Goal: Book appointment/travel/reservation

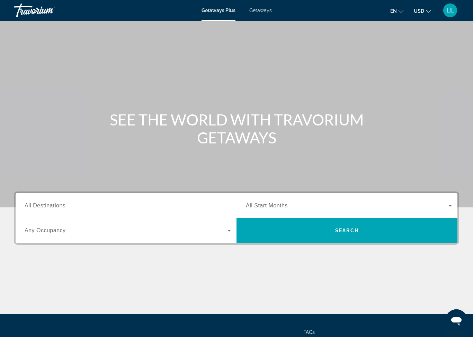
click at [72, 202] on input "Destination All Destinations" at bounding box center [128, 206] width 206 height 8
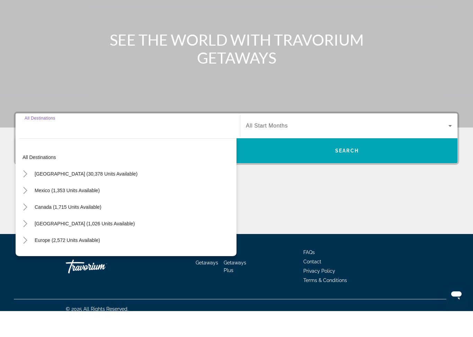
scroll to position [61, 0]
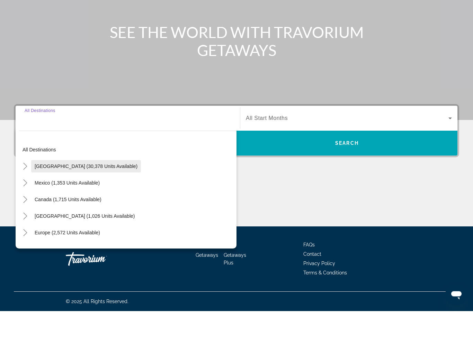
click at [83, 184] on span "Search widget" at bounding box center [86, 192] width 110 height 17
type input "**********"
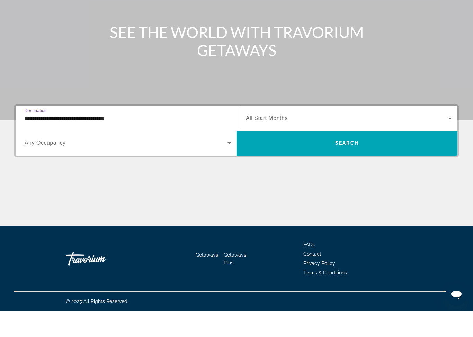
click at [96, 165] on span "Search widget" at bounding box center [126, 169] width 203 height 8
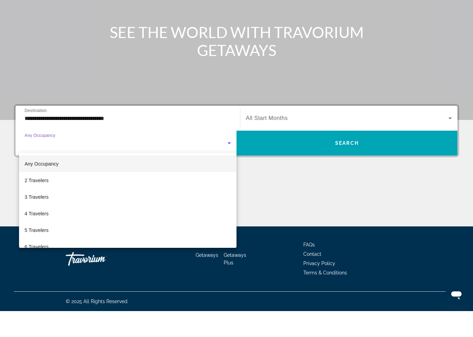
click at [125, 121] on div at bounding box center [236, 168] width 473 height 337
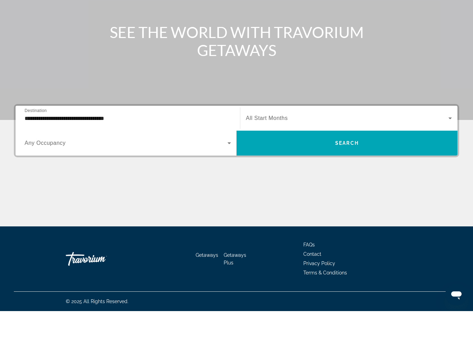
click at [93, 140] on input "**********" at bounding box center [128, 144] width 206 height 8
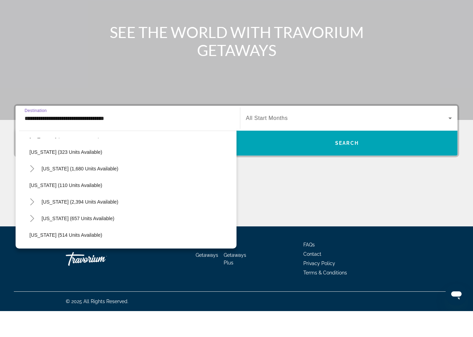
scroll to position [313, 0]
click at [35, 191] on icon "Toggle Missouri (1,680 units available)" at bounding box center [32, 194] width 7 height 7
click at [150, 96] on div "Main content" at bounding box center [236, 42] width 473 height 208
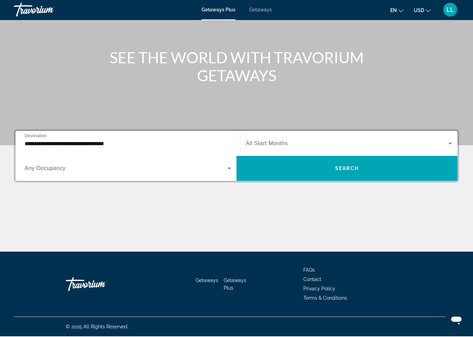
scroll to position [0, 0]
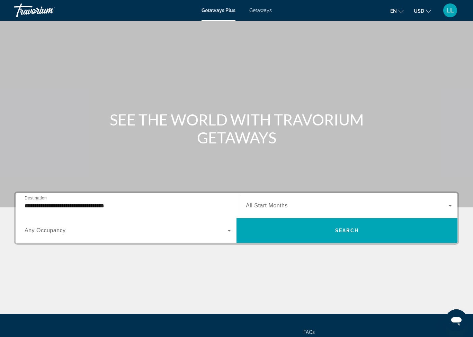
click at [261, 11] on span "Getaways" at bounding box center [260, 11] width 22 height 6
click at [90, 223] on div "Search widget" at bounding box center [128, 230] width 206 height 19
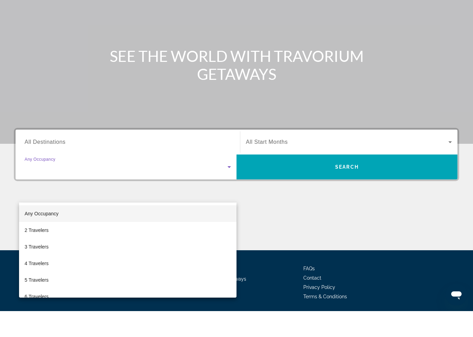
scroll to position [62, 0]
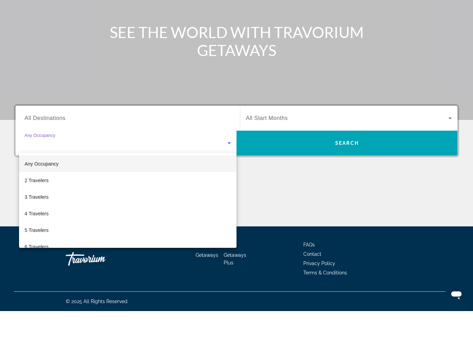
click at [95, 122] on div at bounding box center [236, 168] width 473 height 337
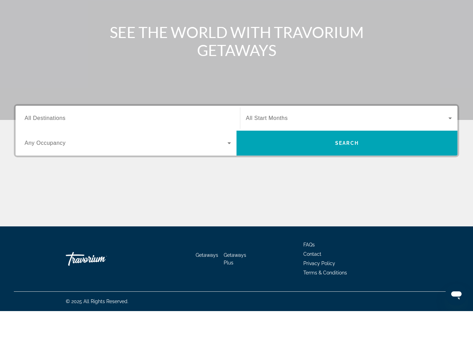
click at [97, 140] on input "Destination All Destinations" at bounding box center [128, 144] width 206 height 8
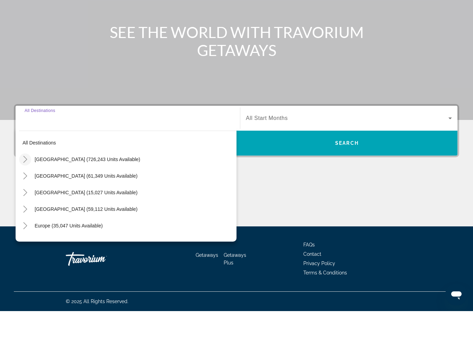
click at [29, 180] on mat-icon "Toggle United States (726,243 units available)" at bounding box center [25, 186] width 12 height 12
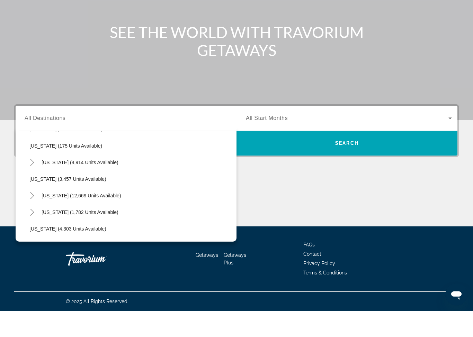
scroll to position [363, 0]
click at [35, 185] on icon "Toggle Missouri (8,914 units available)" at bounding box center [32, 188] width 7 height 7
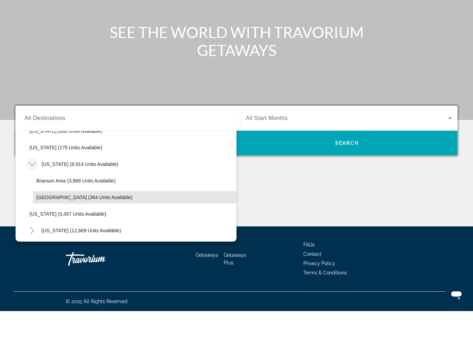
scroll to position [361, 0]
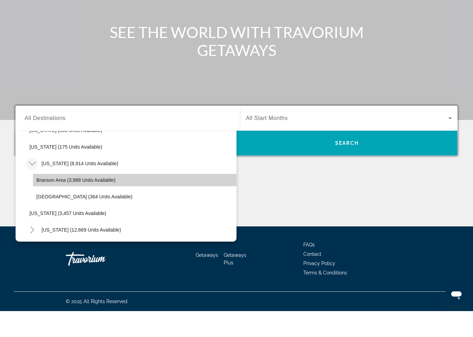
click at [103, 203] on span "Branson Area (3,988 units available)" at bounding box center [75, 206] width 79 height 6
type input "**********"
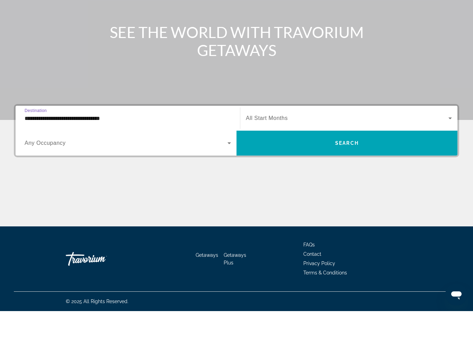
click at [311, 140] on span "Search widget" at bounding box center [347, 144] width 202 height 8
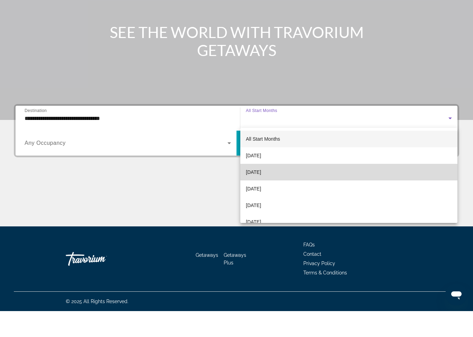
click at [278, 190] on mat-option "[DATE]" at bounding box center [348, 198] width 217 height 17
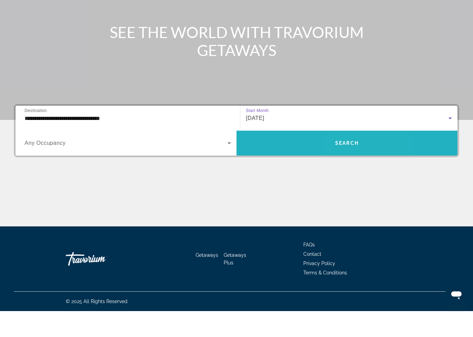
click at [350, 166] on span "Search" at bounding box center [347, 169] width 24 height 6
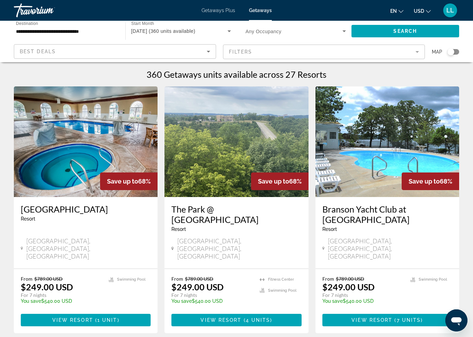
click at [298, 51] on mat-form-field "Filters" at bounding box center [324, 52] width 202 height 15
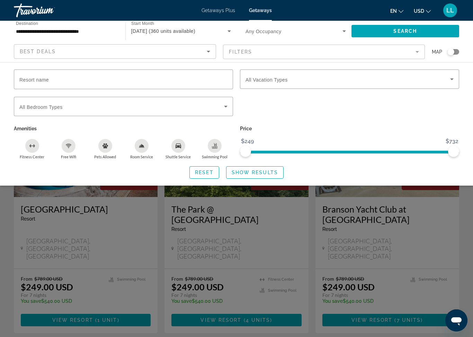
click at [282, 45] on mat-form-field "Filters" at bounding box center [324, 52] width 202 height 15
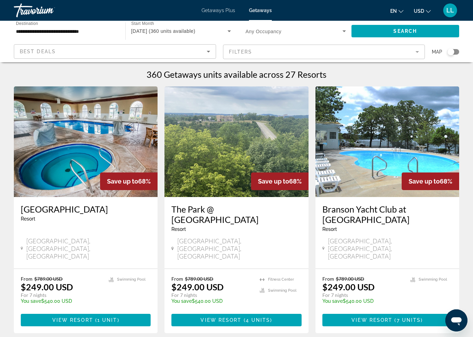
click at [194, 52] on div "Best Deals" at bounding box center [113, 51] width 187 height 8
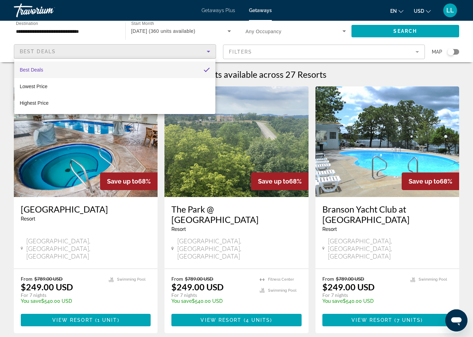
click at [202, 52] on div at bounding box center [236, 168] width 473 height 337
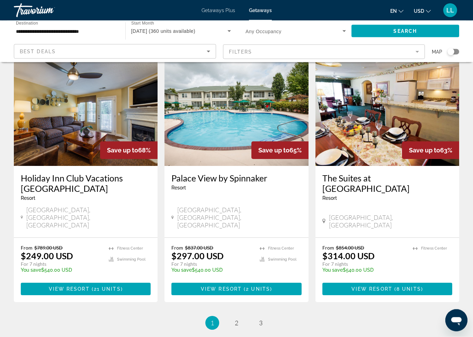
scroll to position [814, 0]
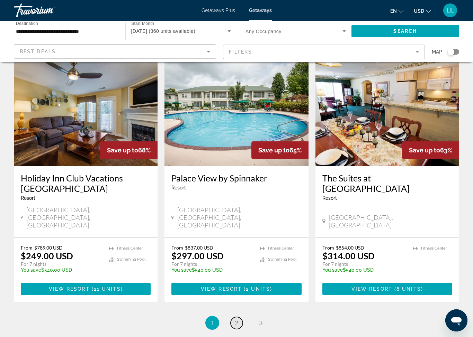
click at [233, 317] on link "page 2" at bounding box center [236, 323] width 12 height 12
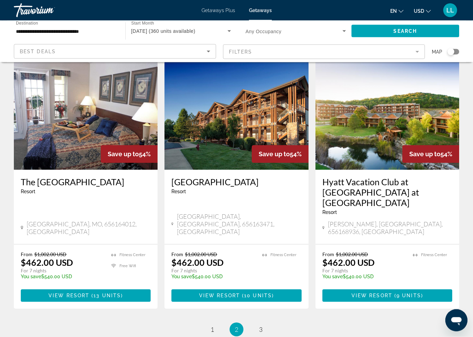
scroll to position [800, 0]
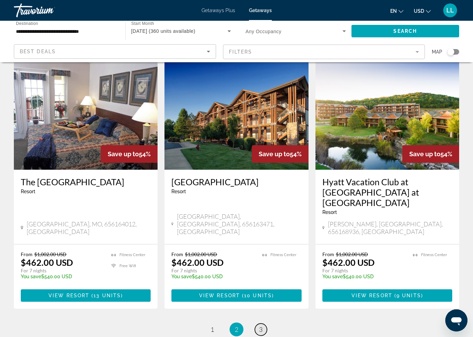
click at [259, 326] on span "3" at bounding box center [260, 330] width 3 height 8
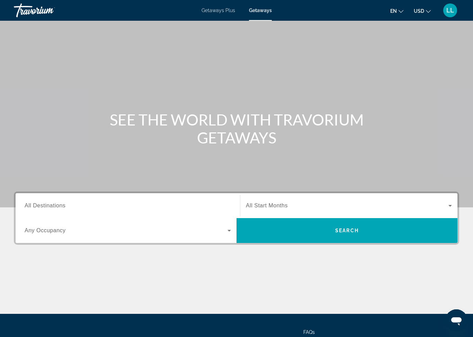
click at [129, 199] on div "Search widget" at bounding box center [128, 206] width 206 height 20
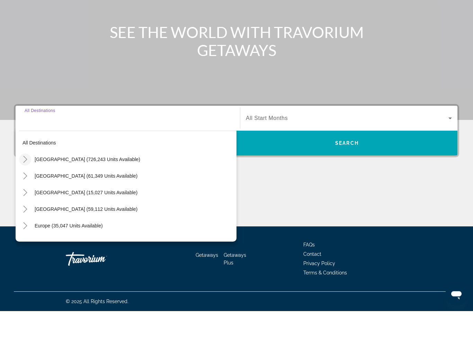
click at [27, 182] on icon "Toggle United States (726,243 units available)" at bounding box center [25, 185] width 7 height 7
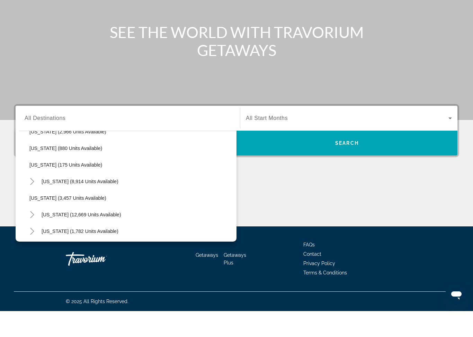
scroll to position [370, 0]
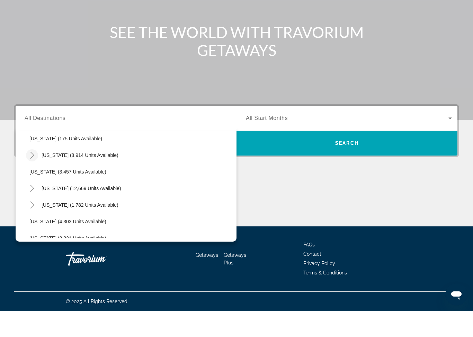
click at [28, 175] on mat-icon "Toggle Missouri (8,914 units available)" at bounding box center [32, 181] width 12 height 12
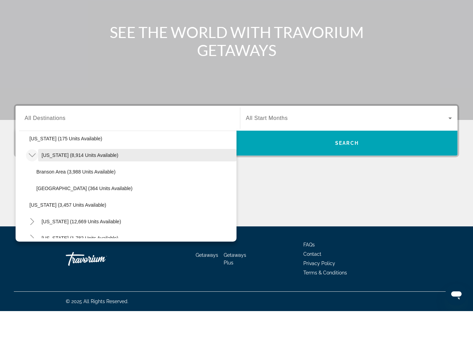
click at [92, 179] on span "[US_STATE] (8,914 units available)" at bounding box center [80, 182] width 77 height 6
type input "**********"
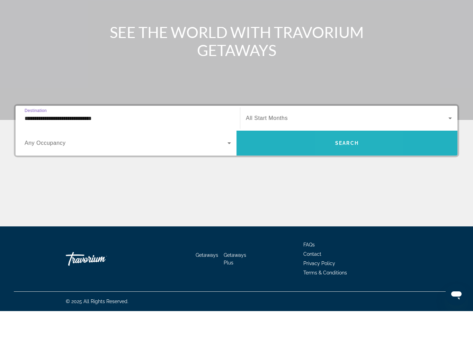
click at [343, 166] on span "Search" at bounding box center [347, 169] width 24 height 6
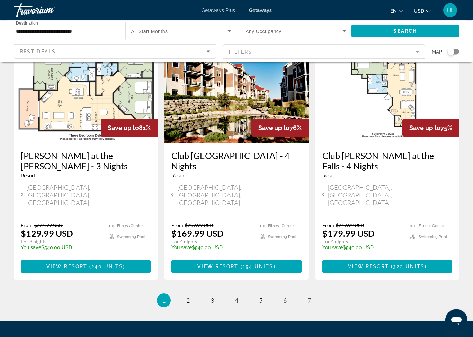
scroll to position [843, 0]
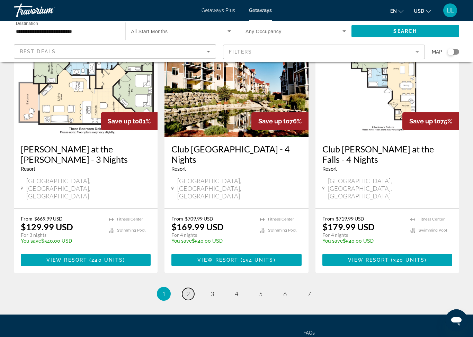
click at [185, 288] on link "page 2" at bounding box center [188, 294] width 12 height 12
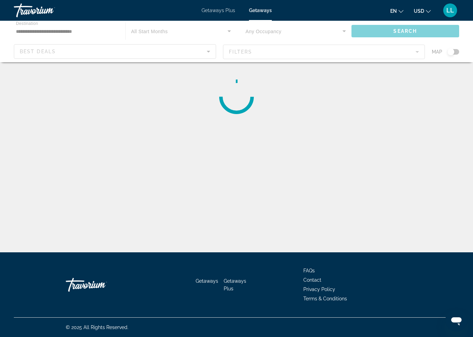
scroll to position [15, 0]
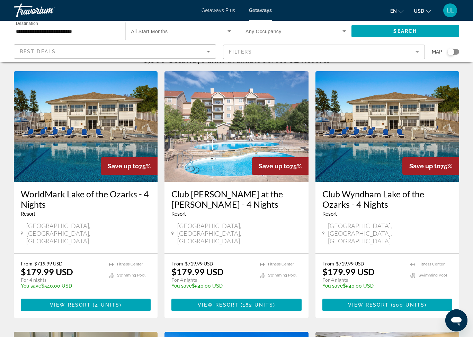
click at [179, 28] on span "Search widget" at bounding box center [179, 31] width 97 height 8
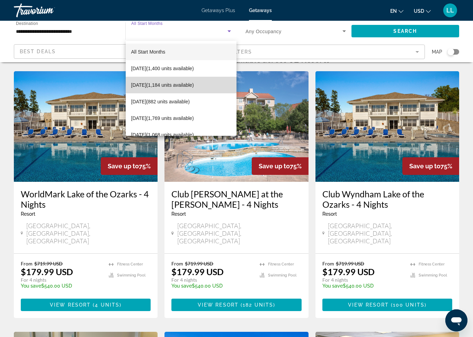
click at [189, 85] on span "[DATE] (1,184 units available)" at bounding box center [162, 85] width 63 height 8
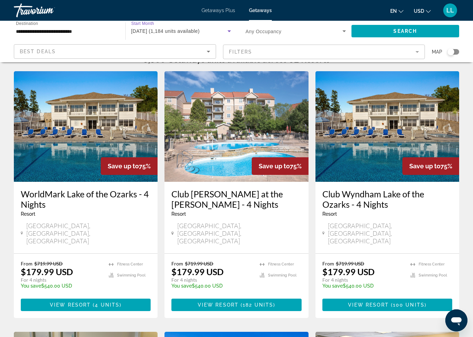
click at [451, 52] on div "Search widget" at bounding box center [450, 51] width 7 height 7
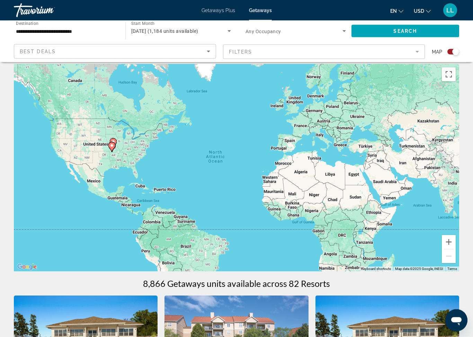
scroll to position [0, 0]
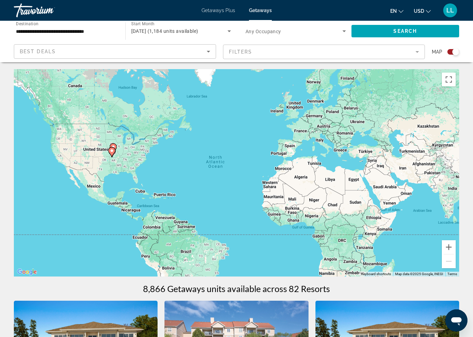
click at [112, 153] on image "Main content" at bounding box center [112, 151] width 4 height 4
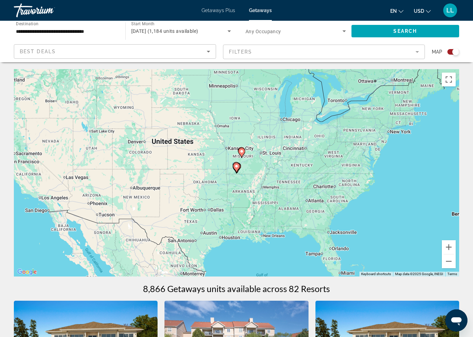
click at [251, 163] on div "To navigate, press the arrow keys. To activate drag with keyboard, press Alt + …" at bounding box center [236, 173] width 445 height 208
click at [234, 160] on div "To activate drag with keyboard, press Alt + Enter. Once in keyboard drag state,…" at bounding box center [236, 173] width 445 height 208
click at [247, 165] on div "To activate drag with keyboard, press Alt + Enter. Once in keyboard drag state,…" at bounding box center [236, 173] width 445 height 208
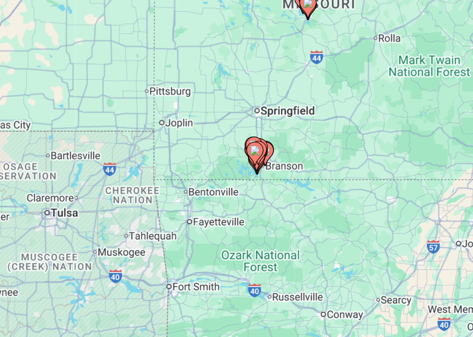
type input "**********"
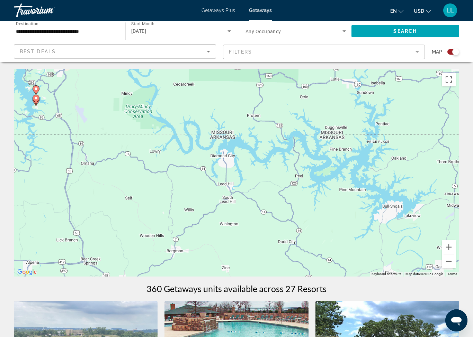
click at [226, 132] on div "To activate drag with keyboard, press Alt + Enter. Once in keyboard drag state,…" at bounding box center [236, 173] width 445 height 208
click at [224, 130] on div "To activate drag with keyboard, press Alt + Enter. Once in keyboard drag state,…" at bounding box center [236, 173] width 445 height 208
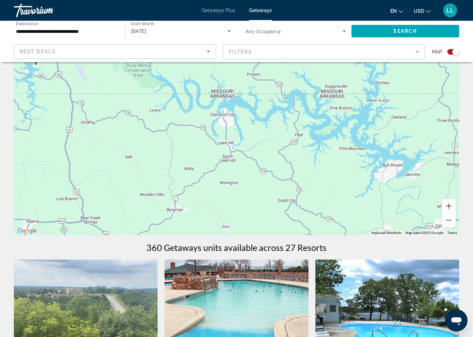
scroll to position [45, 0]
